Goal: Task Accomplishment & Management: Manage account settings

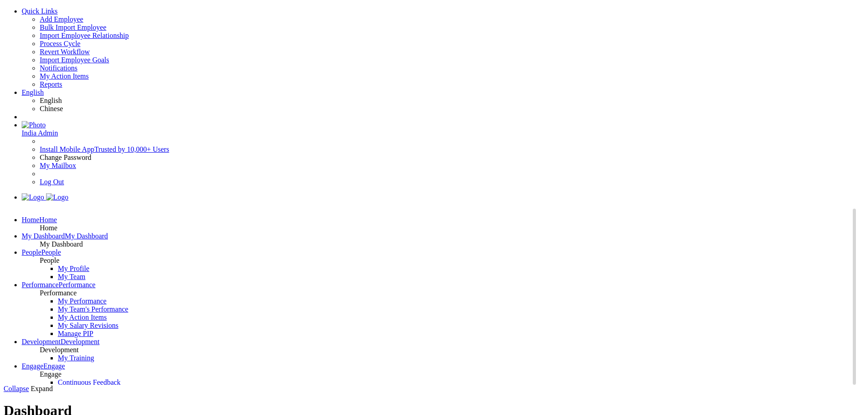
click at [58, 129] on span "India Admin" at bounding box center [40, 133] width 36 height 8
click at [64, 178] on link "Log Out" at bounding box center [52, 182] width 24 height 8
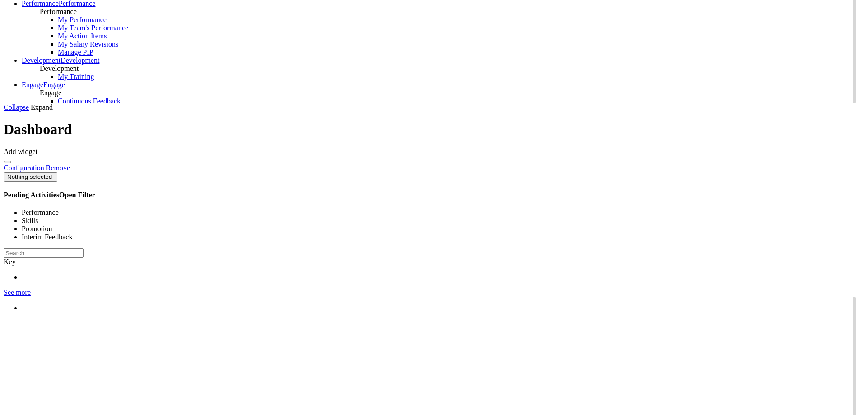
scroll to position [316, 0]
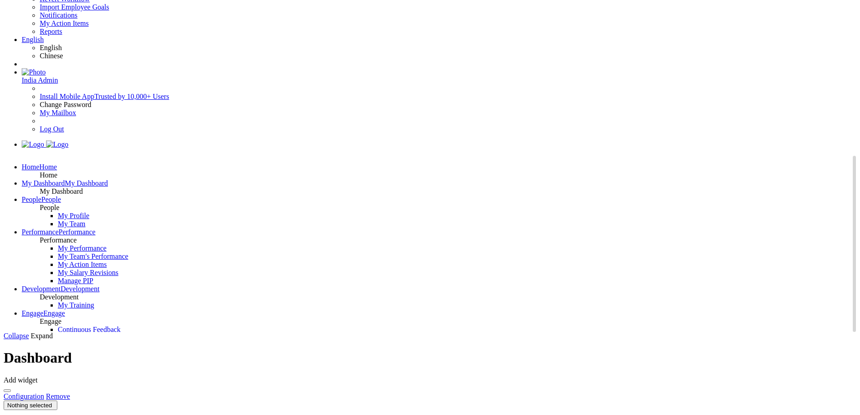
scroll to position [0, 0]
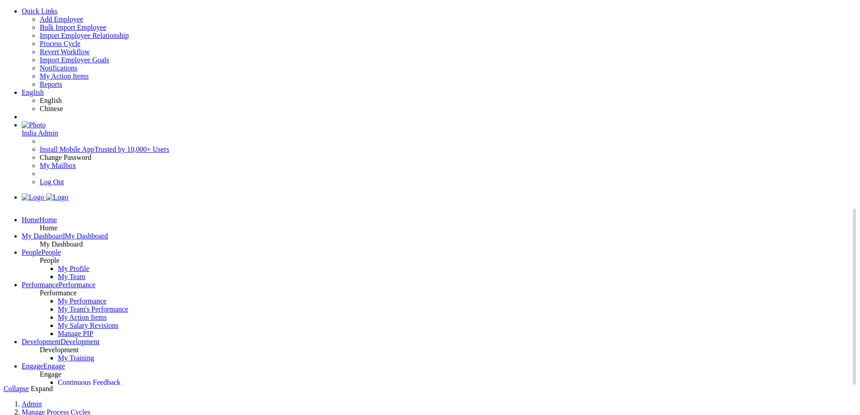
click at [58, 129] on span "India Admin" at bounding box center [40, 133] width 36 height 8
click at [64, 178] on link "Log Out" at bounding box center [52, 182] width 24 height 8
